Goal: Transaction & Acquisition: Register for event/course

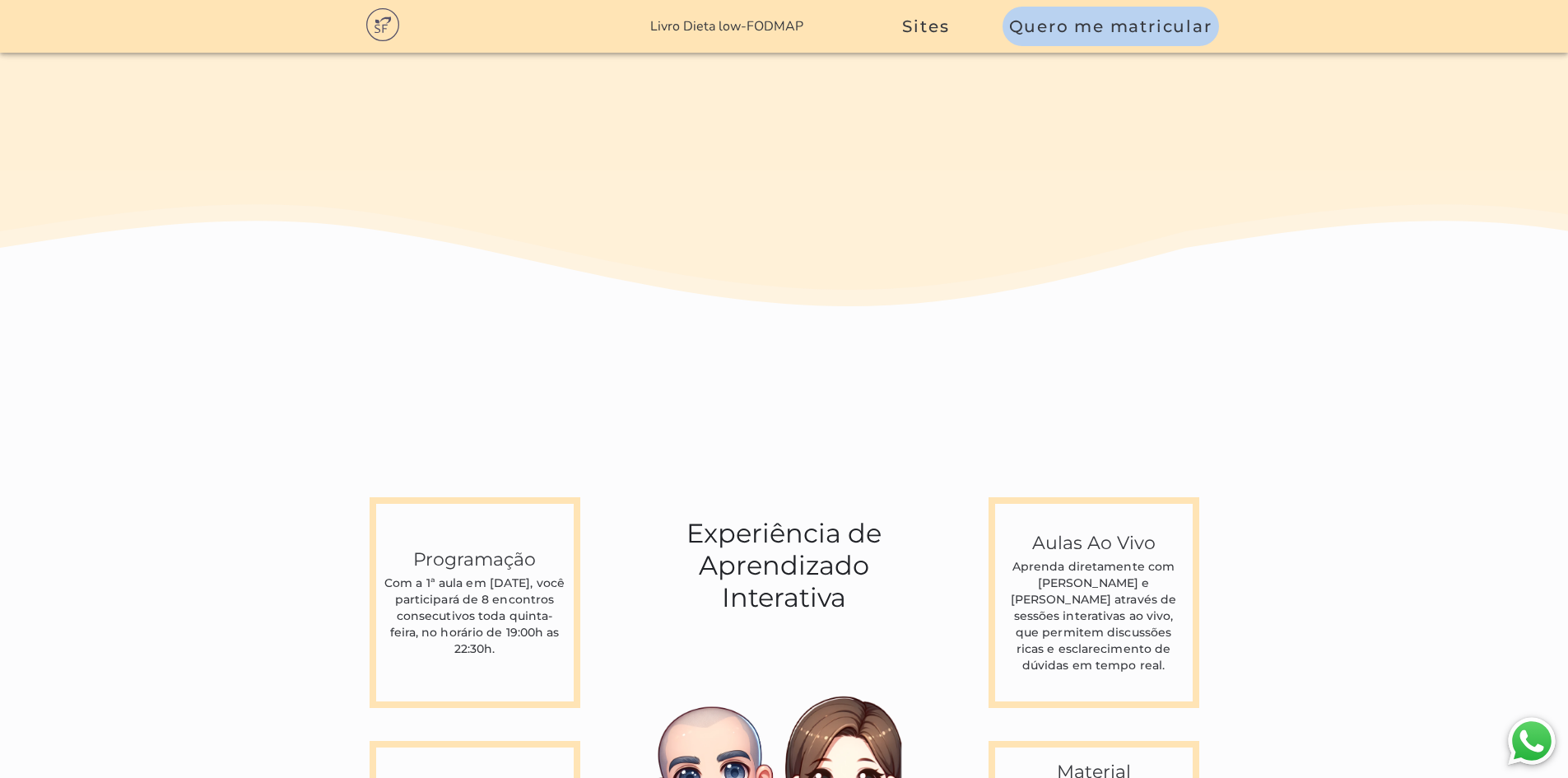
scroll to position [4444, 0]
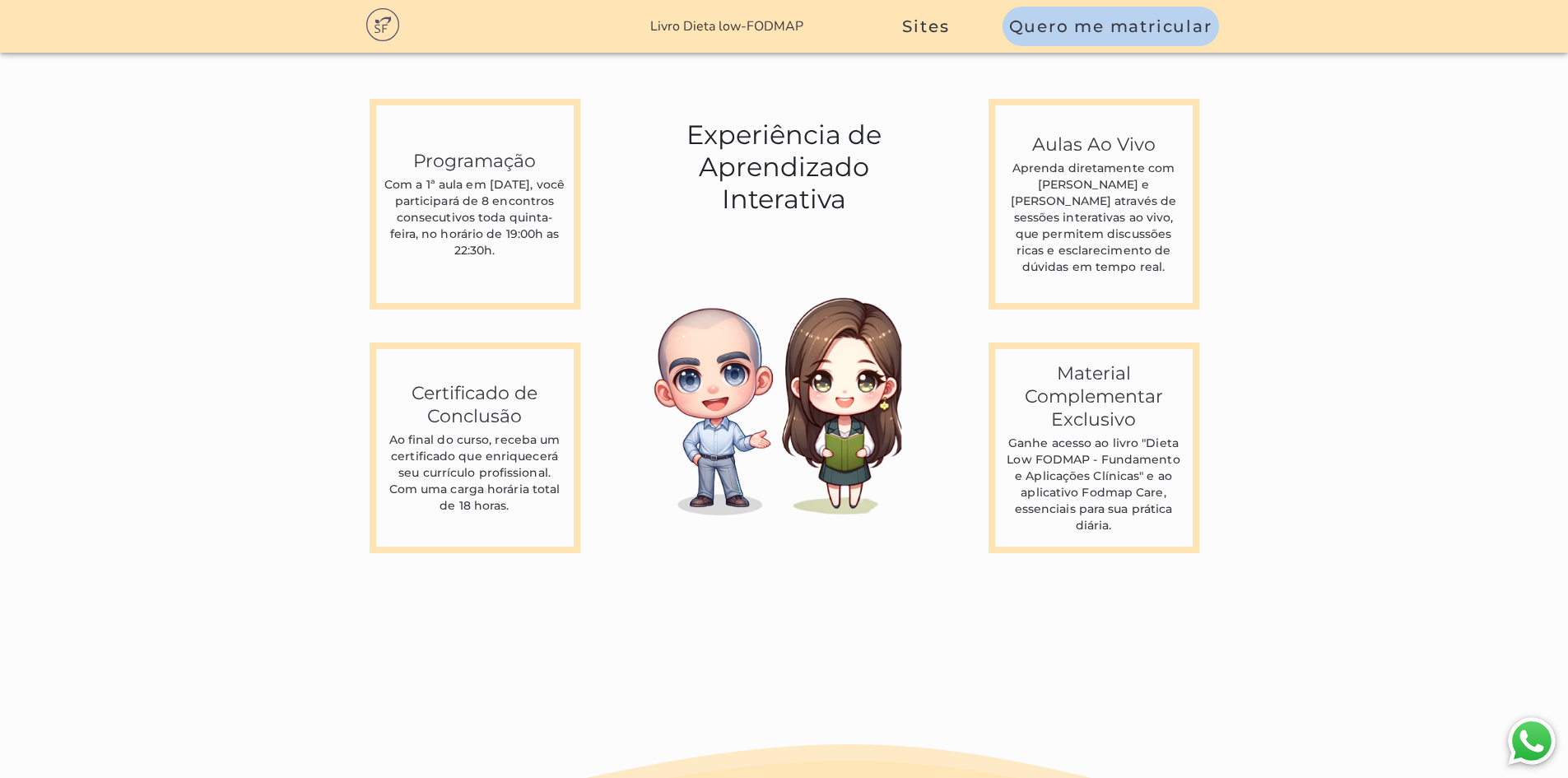
scroll to position [4362, 0]
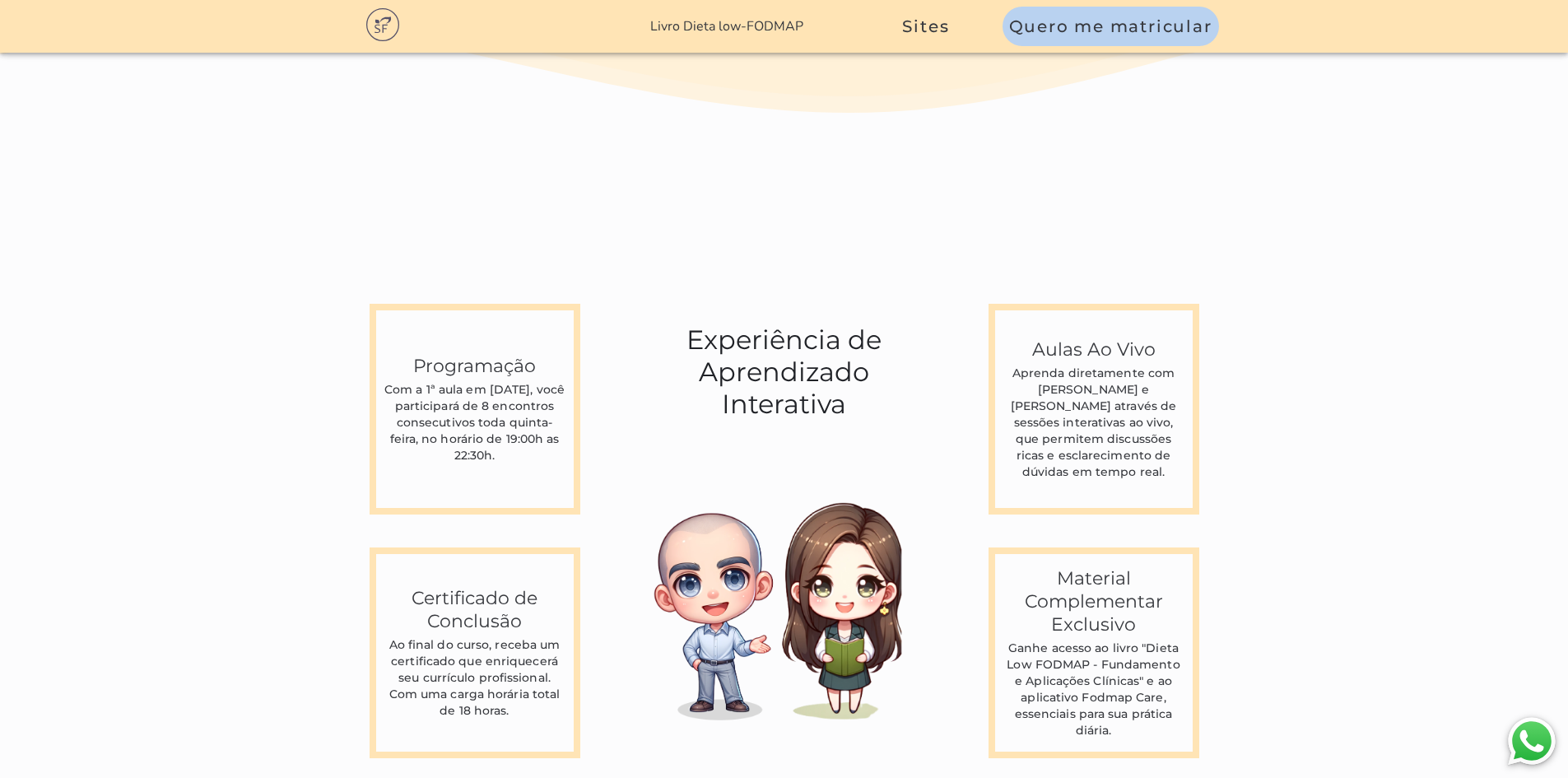
scroll to position [4279, 0]
